Goal: Task Accomplishment & Management: Complete application form

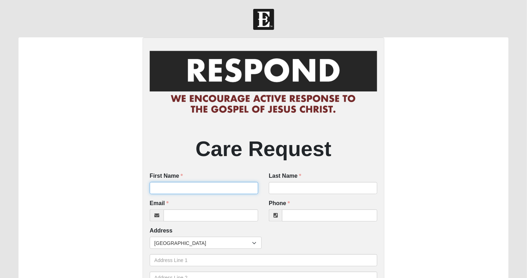
click at [217, 190] on input "First Name" at bounding box center [204, 188] width 109 height 12
type input "[PERSON_NAME]"
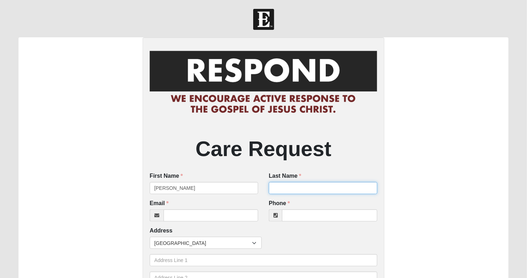
click at [339, 188] on input "Last Name" at bounding box center [323, 188] width 109 height 12
type input "[PERSON_NAME]"
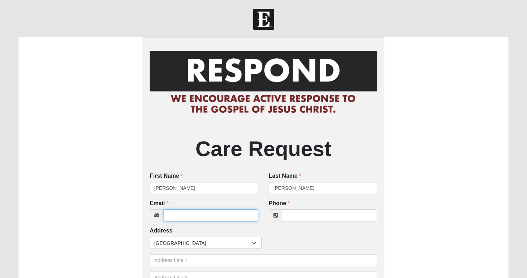
click at [238, 216] on input "Email" at bounding box center [211, 216] width 95 height 12
type input "[EMAIL_ADDRESS],com"
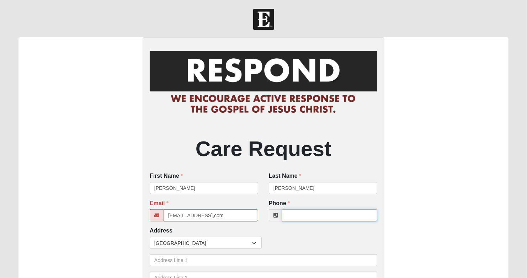
click at [305, 211] on input "Phone" at bounding box center [329, 216] width 95 height 12
type input "[PHONE_NUMBER]"
click at [209, 217] on input "[EMAIL_ADDRESS],com" at bounding box center [211, 216] width 95 height 12
type input "[EMAIL_ADDRESS][DOMAIN_NAME]"
click at [220, 248] on span "[GEOGRAPHIC_DATA]" at bounding box center [203, 243] width 98 height 12
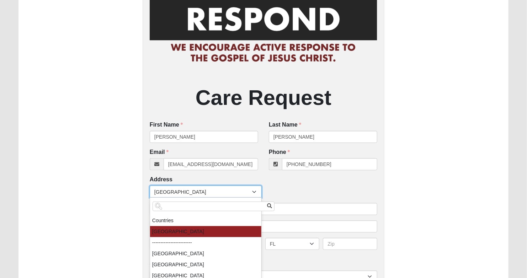
scroll to position [71, 0]
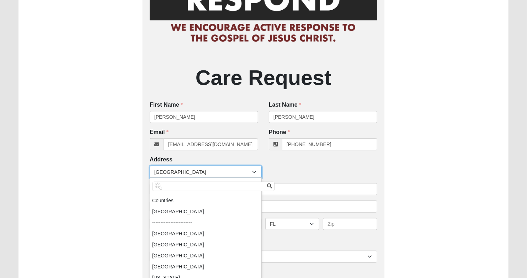
click at [366, 165] on div "Address Countries [GEOGRAPHIC_DATA] ------------------------ [GEOGRAPHIC_DATA] …" at bounding box center [264, 196] width 228 height 80
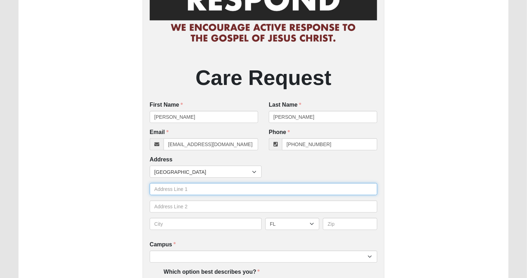
click at [268, 185] on input "text" at bounding box center [264, 189] width 228 height 12
type input "[STREET_ADDRESS]"
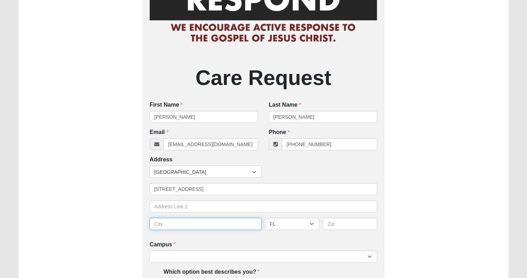
click at [169, 222] on input "text" at bounding box center [206, 224] width 112 height 12
type input "Gaarner"
click at [311, 223] on select "AL AK AS AR AZ CA CO CT DE DC FM [GEOGRAPHIC_DATA] [GEOGRAPHIC_DATA] GU HI ID I…" at bounding box center [292, 224] width 54 height 12
click at [312, 224] on select "AL AK AS AR AZ CA CO CT DE DC FM [GEOGRAPHIC_DATA] [GEOGRAPHIC_DATA] GU HI ID I…" at bounding box center [292, 224] width 54 height 12
select select "NC"
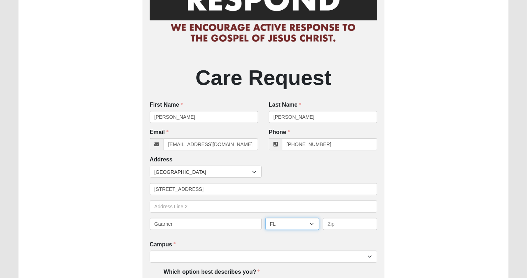
click at [265, 218] on select "AL AK AS AR AZ CA CO CT DE DC FM [GEOGRAPHIC_DATA] [GEOGRAPHIC_DATA] GU HI ID I…" at bounding box center [292, 224] width 54 height 12
click at [339, 221] on input "text" at bounding box center [350, 224] width 54 height 12
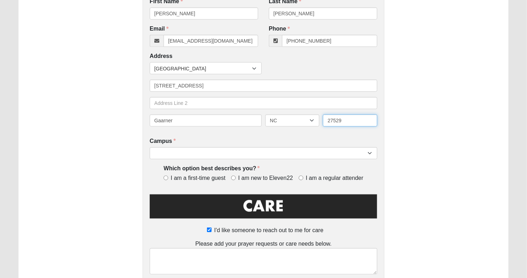
scroll to position [178, 0]
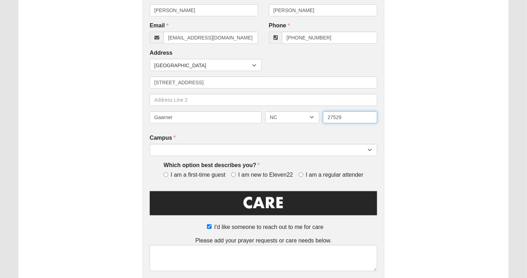
type input "27529"
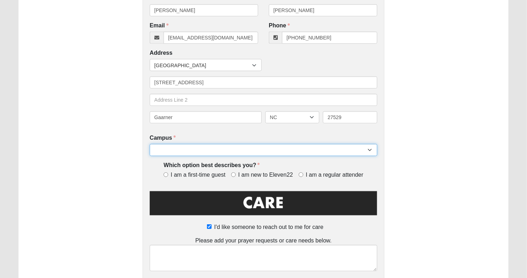
click at [369, 150] on select "Arlington Baymeadows Eleven22 Online [PERSON_NAME][GEOGRAPHIC_DATA] Jesup [GEOG…" at bounding box center [264, 150] width 228 height 12
select select "14"
click at [150, 144] on select "Arlington Baymeadows Eleven22 Online [PERSON_NAME][GEOGRAPHIC_DATA] Jesup [GEOG…" at bounding box center [264, 150] width 228 height 12
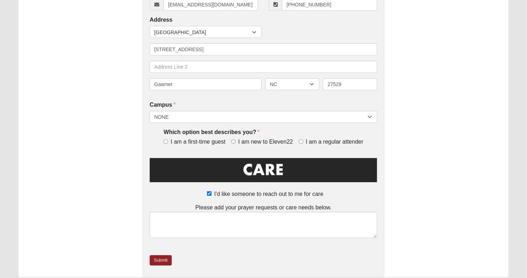
scroll to position [214, 0]
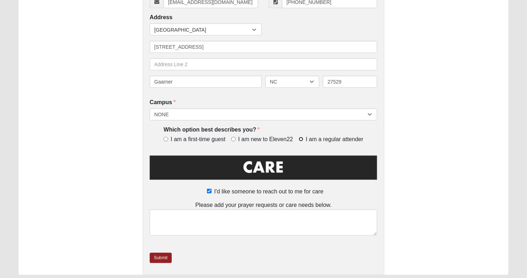
click at [301, 139] on input "I am a regular attender" at bounding box center [301, 139] width 5 height 5
radio input "true"
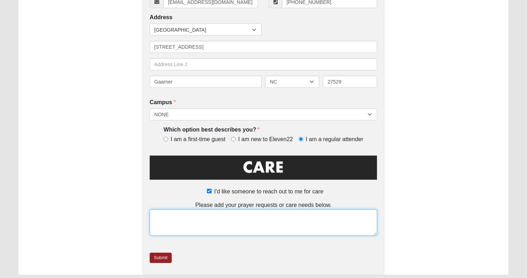
click at [269, 213] on textarea at bounding box center [264, 223] width 228 height 26
click at [290, 215] on textarea "I am not an outpost, but myself and 3 adult children allbwatch" at bounding box center [264, 223] width 228 height 26
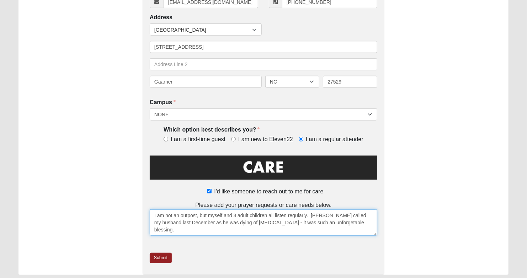
click at [311, 225] on textarea "I am not an outpost, but myself and 3 adult children all listen regularly. [PER…" at bounding box center [264, 223] width 228 height 26
click at [338, 225] on textarea "I am not an outpost, but myself and 3 adult children all listen regularly. [PER…" at bounding box center [264, 223] width 228 height 26
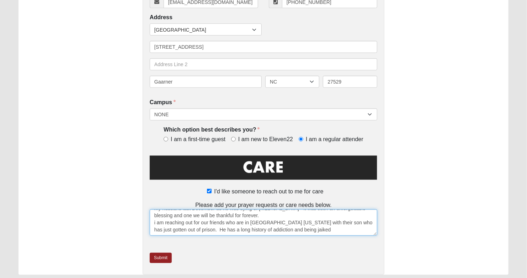
scroll to position [26, 0]
click at [284, 225] on textarea "I am not an outpost, but myself and 3 adult children all listen regularly. [PER…" at bounding box center [264, 223] width 228 height 26
click at [312, 226] on textarea "I am not an outpost, but myself and 3 adult children all listen regularly. [PER…" at bounding box center [264, 223] width 228 height 26
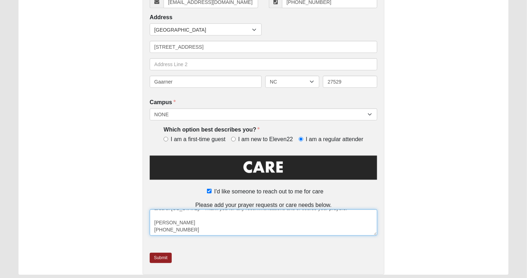
scroll to position [57, 0]
type textarea "I am not an outpost, but myself and 3 adult children all listen regularly. [PER…"
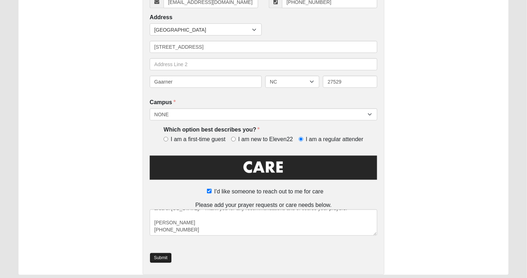
click at [163, 260] on link "Submit" at bounding box center [161, 258] width 22 height 10
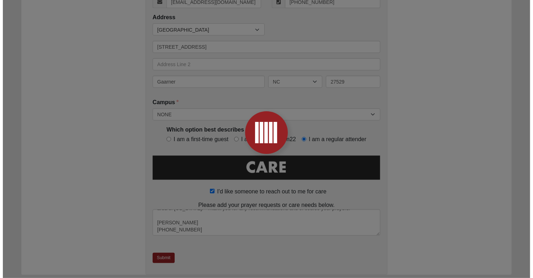
scroll to position [0, 0]
